Goal: Task Accomplishment & Management: Manage account settings

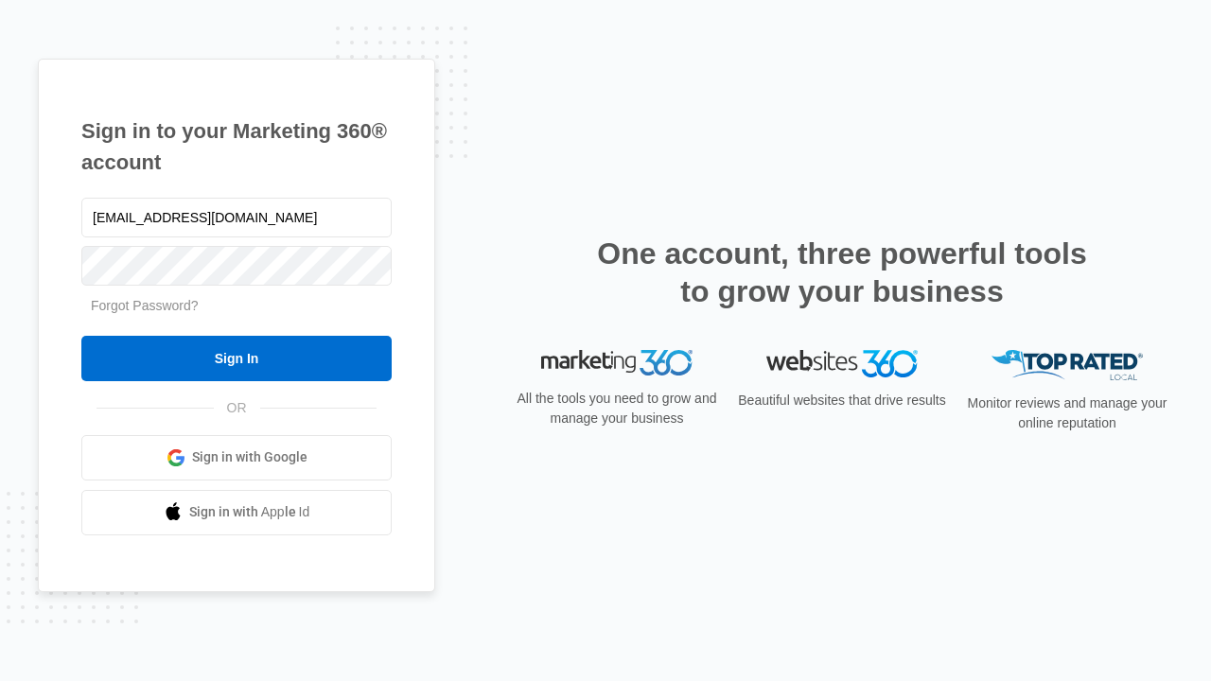
type input "[EMAIL_ADDRESS][DOMAIN_NAME]"
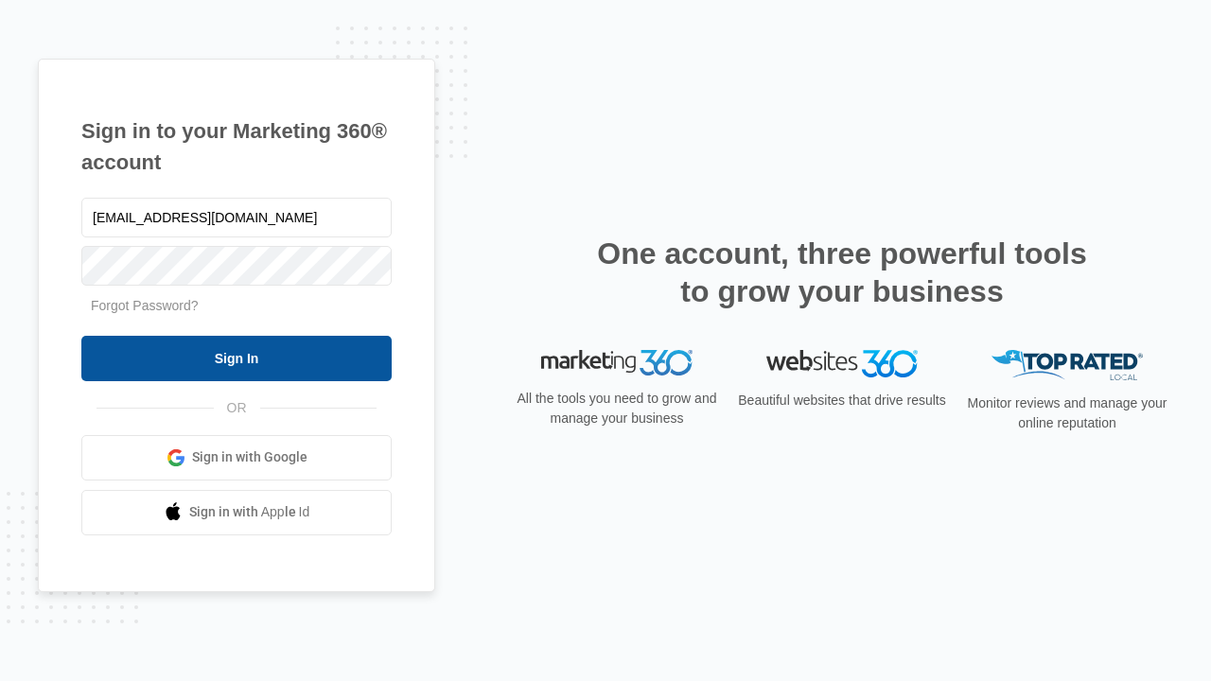
click at [237, 358] on input "Sign In" at bounding box center [236, 358] width 310 height 45
